Goal: Check status

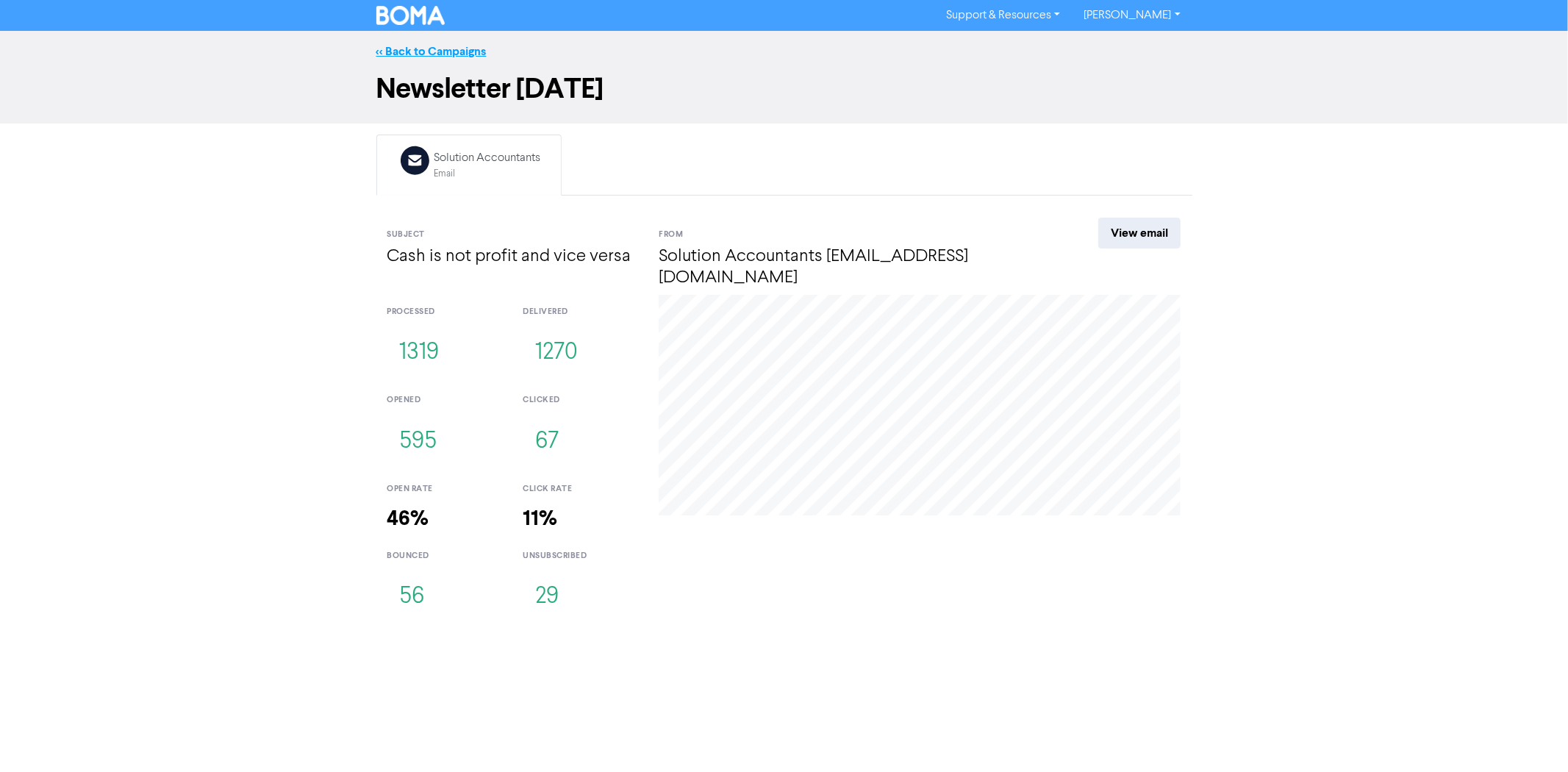
click at [447, 49] on link "<< Back to Campaigns" at bounding box center [431, 51] width 110 height 14
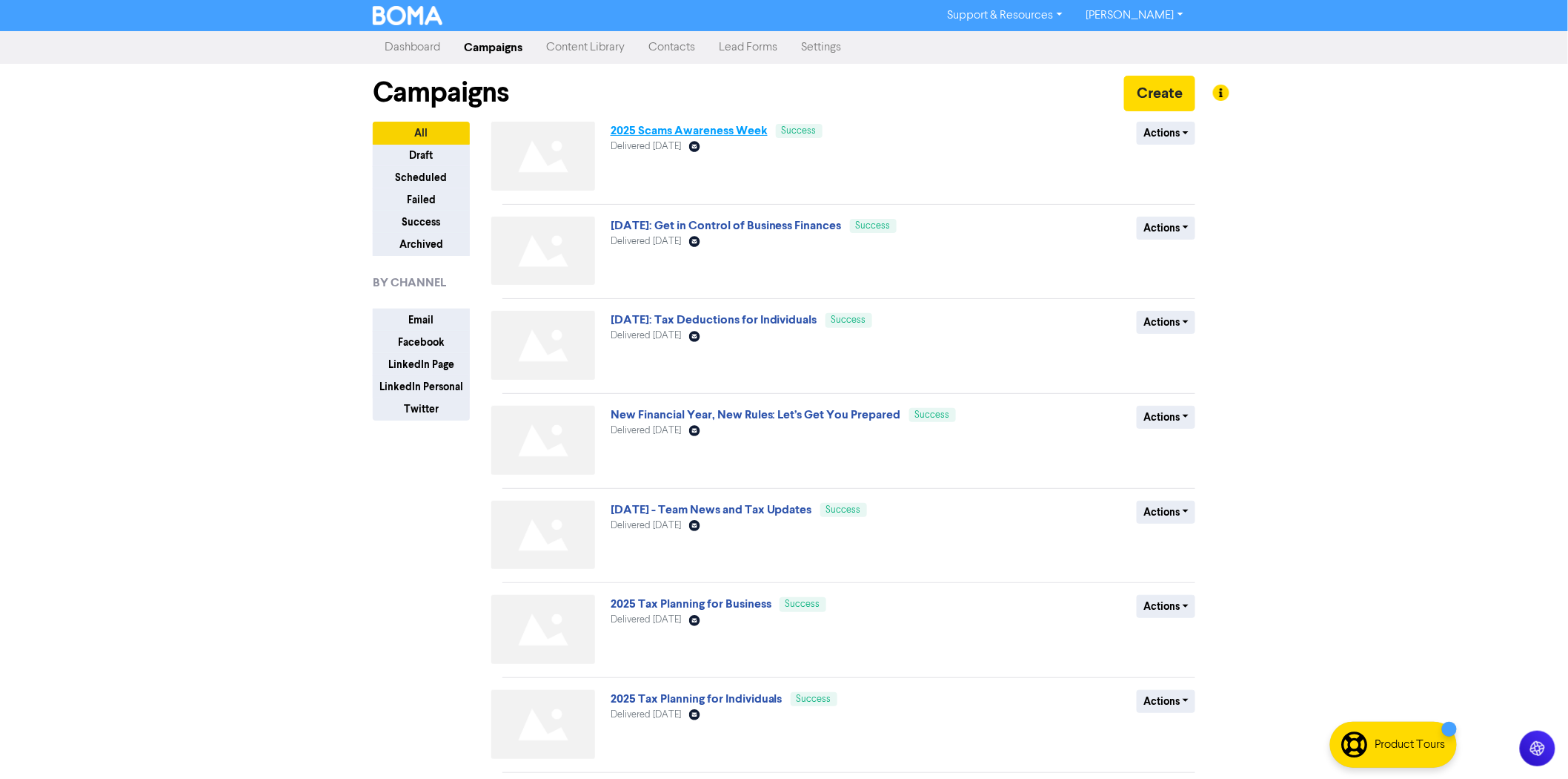
click at [685, 135] on link "2025 Scams Awareness Week" at bounding box center [689, 130] width 157 height 14
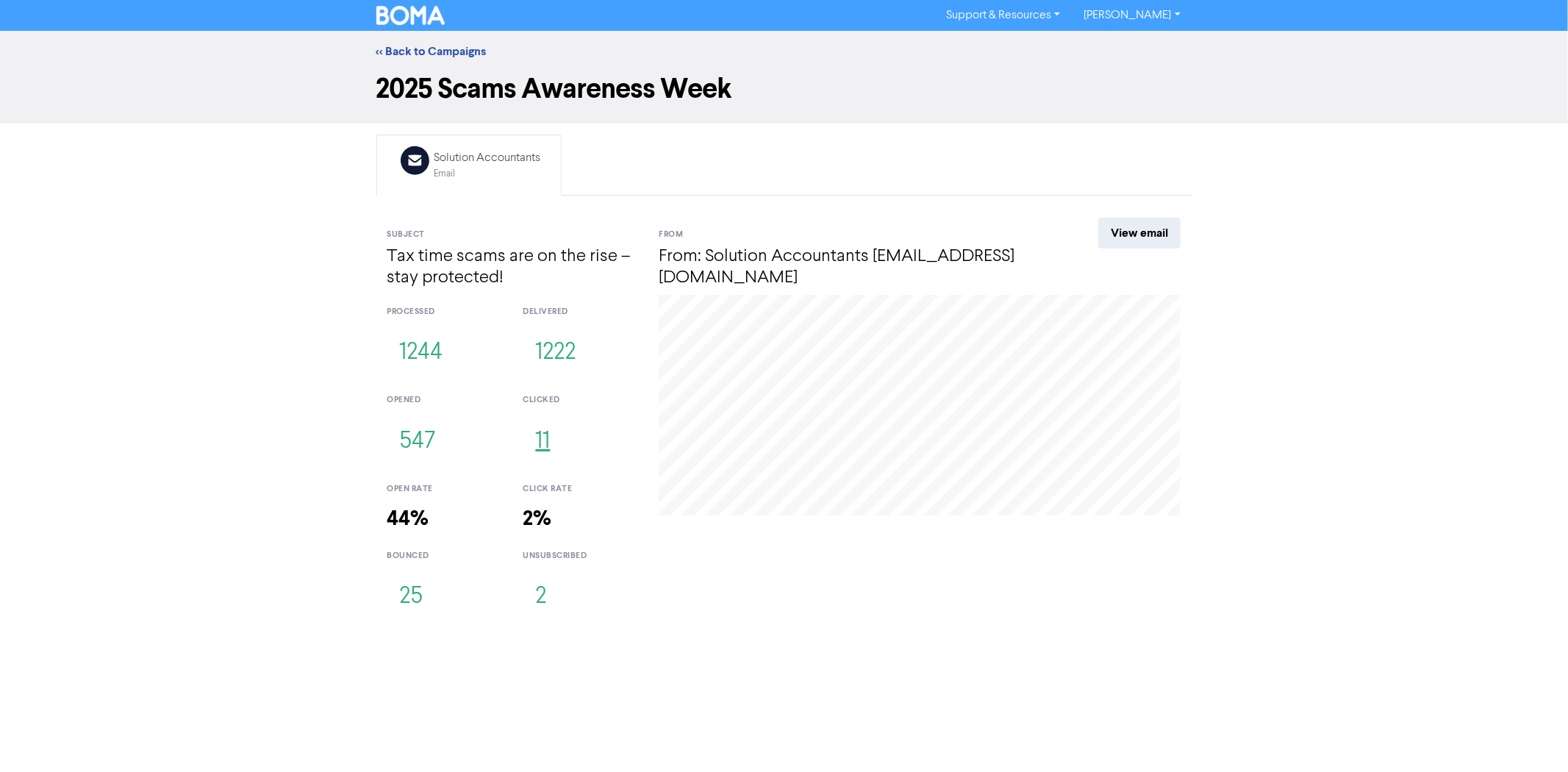
click at [546, 443] on button "11" at bounding box center [542, 442] width 39 height 48
click at [481, 265] on h4 "Tax time scams are on the rise – stay protected!" at bounding box center [512, 267] width 250 height 43
click at [531, 265] on h4 "Tax time scams are on the rise – stay protected!" at bounding box center [512, 267] width 250 height 43
